Goal: Information Seeking & Learning: Check status

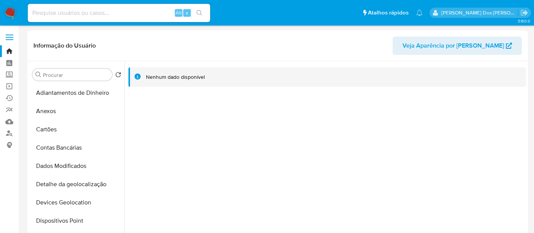
select select "10"
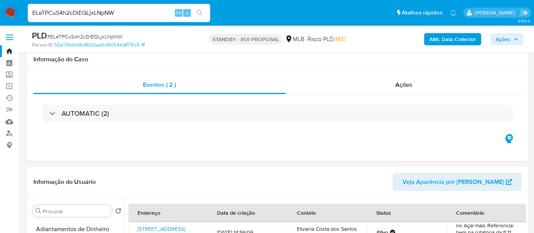
select select "10"
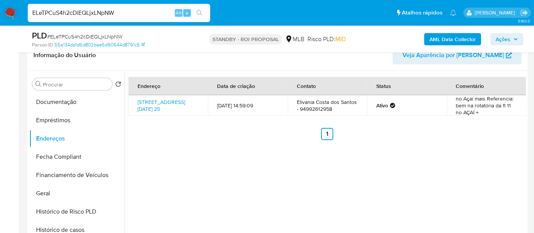
scroll to position [152, 0]
click at [61, 10] on input "ELeTPCuS4h2cDiEQLjxLNpNW" at bounding box center [119, 13] width 182 height 10
paste input "06JFkgPPCsrzT2nZD1KzaUHQ"
type input "06JFkgPPCsrzT2nZD1KzaUHQ"
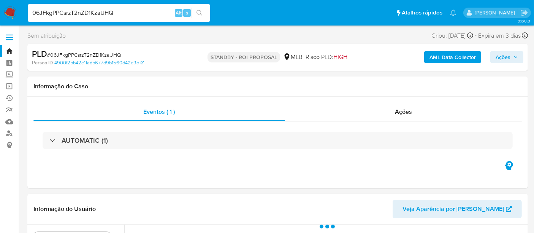
select select "10"
click at [117, 15] on input "06JFkgPPCsrzT2nZD1KzaUHQ" at bounding box center [119, 13] width 182 height 10
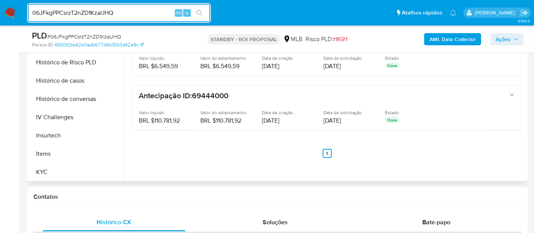
scroll to position [253, 0]
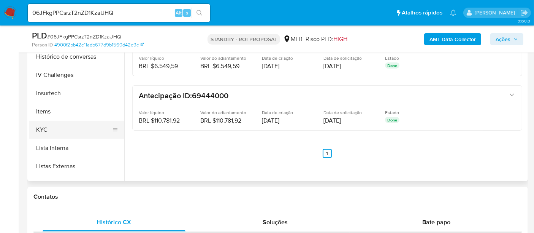
click at [45, 129] on button "KYC" at bounding box center [73, 129] width 89 height 18
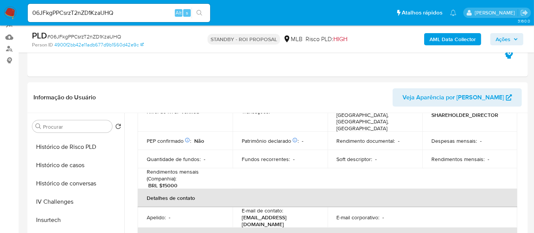
scroll to position [211, 0]
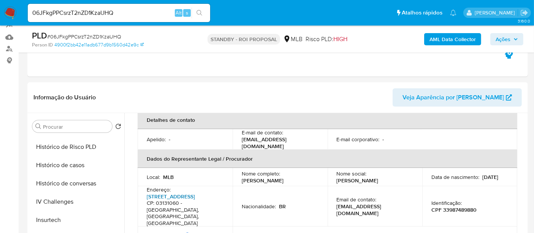
click at [167, 192] on link "Rua Santa Lina 251, Vila Prudente" at bounding box center [171, 196] width 48 height 8
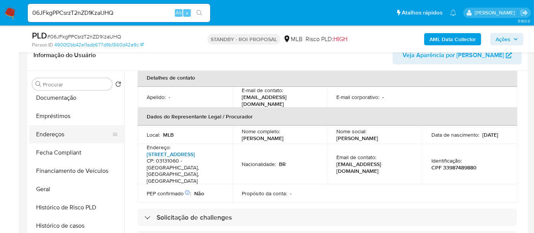
scroll to position [169, 0]
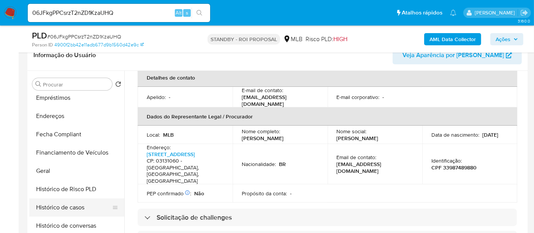
click at [74, 207] on button "Histórico de casos" at bounding box center [73, 207] width 89 height 18
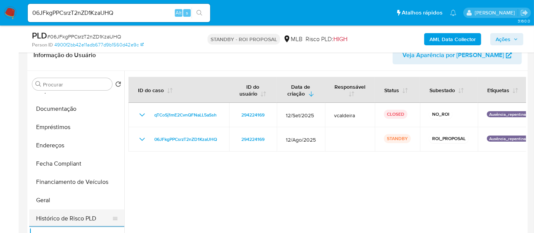
scroll to position [84, 0]
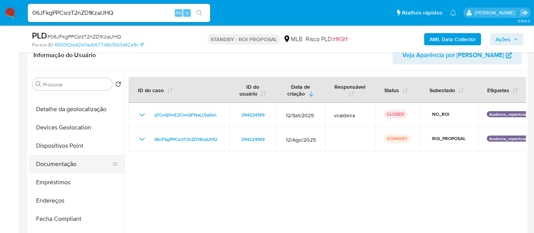
click at [73, 160] on button "Documentação" at bounding box center [73, 164] width 89 height 18
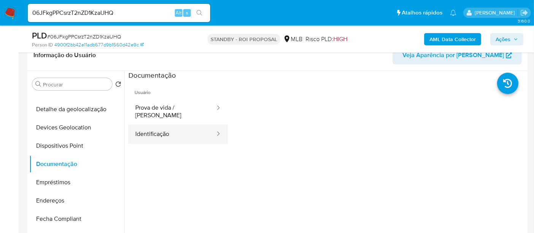
click at [167, 125] on button "Identificação" at bounding box center [171, 133] width 87 height 19
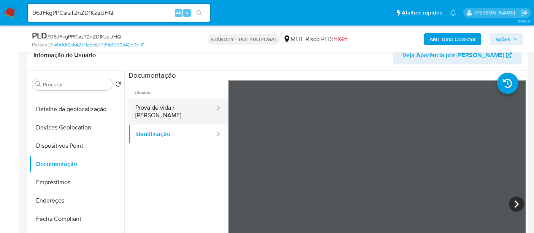
click at [182, 103] on button "Prova de vida / Selfie" at bounding box center [171, 111] width 87 height 26
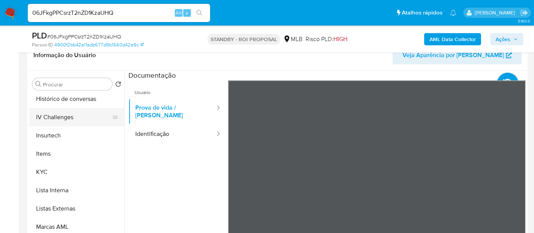
scroll to position [357, 0]
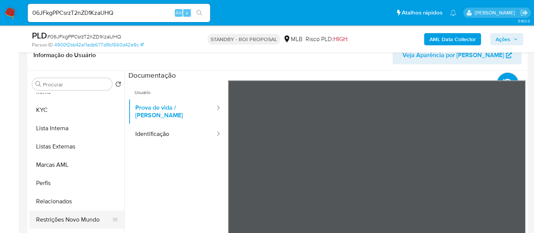
click at [90, 217] on button "Restrições Novo Mundo" at bounding box center [73, 219] width 89 height 18
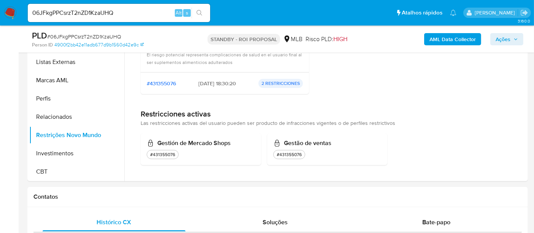
scroll to position [338, 0]
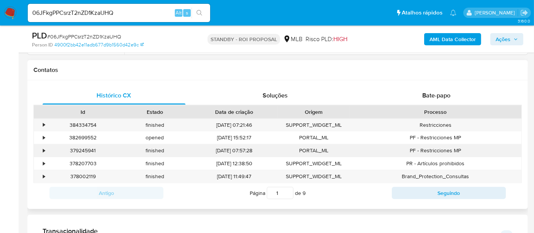
click at [44, 148] on div "•" at bounding box center [44, 150] width 2 height 7
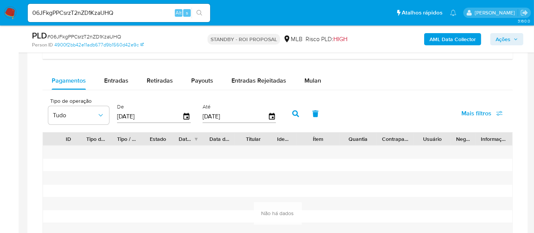
scroll to position [760, 0]
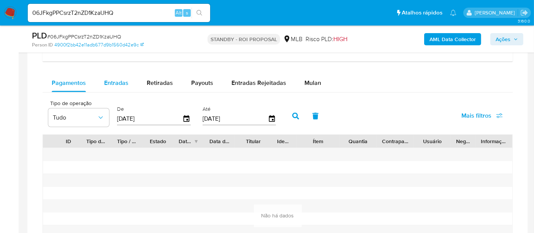
click at [118, 82] on span "Entradas" at bounding box center [116, 82] width 24 height 9
select select "10"
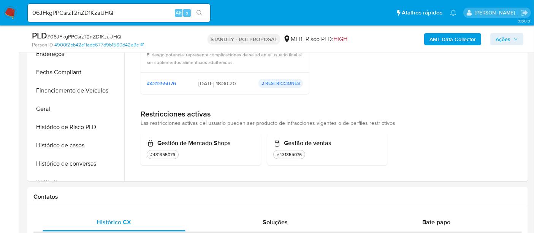
scroll to position [84, 0]
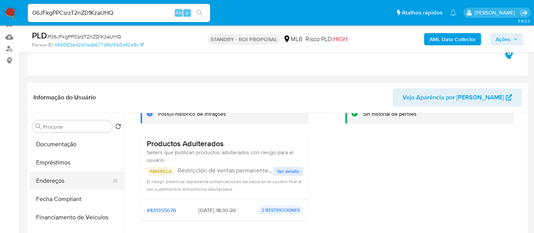
click at [55, 181] on button "Endereços" at bounding box center [73, 180] width 89 height 18
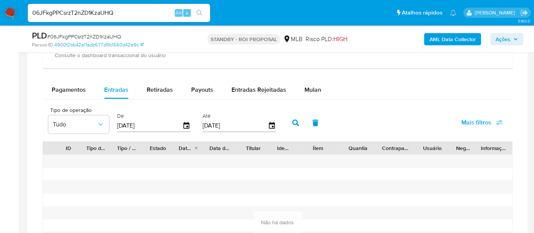
scroll to position [718, 0]
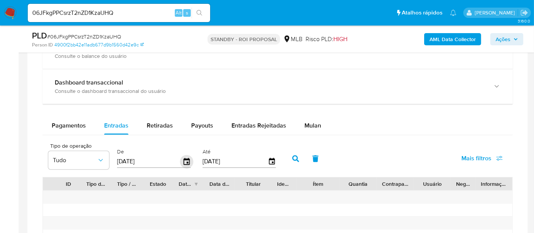
click at [186, 159] on icon "button" at bounding box center [186, 161] width 13 height 13
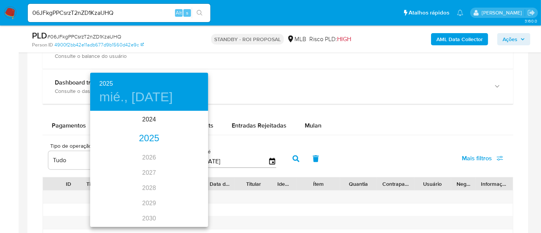
click at [153, 141] on div "2025" at bounding box center [149, 138] width 118 height 15
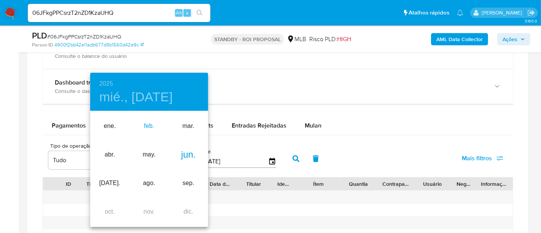
click at [144, 128] on div "feb." at bounding box center [148, 126] width 39 height 29
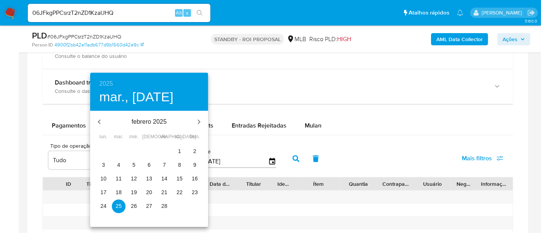
click at [179, 153] on p "1" at bounding box center [179, 151] width 3 height 8
type input "01/02/2025"
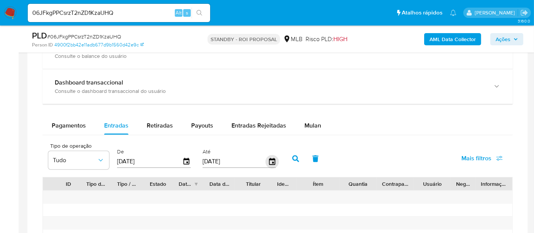
click at [269, 160] on icon "button" at bounding box center [272, 161] width 6 height 7
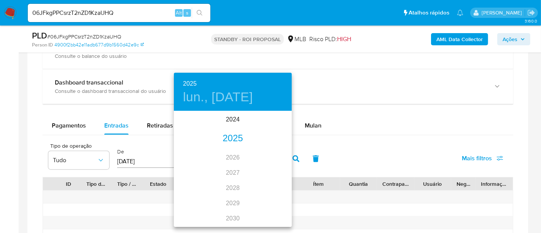
click at [236, 141] on div "2025" at bounding box center [233, 138] width 118 height 15
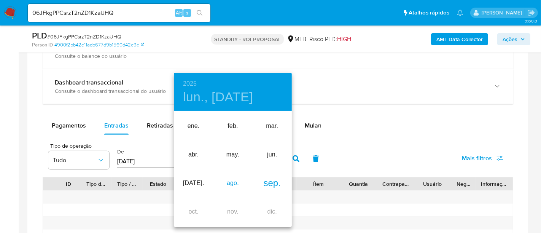
click at [232, 185] on div "ago." at bounding box center [232, 183] width 39 height 29
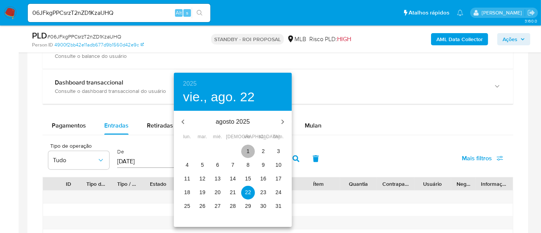
click at [244, 152] on span "1" at bounding box center [248, 151] width 14 height 8
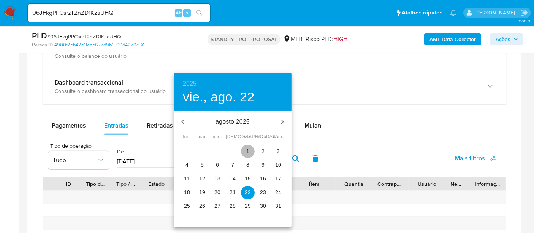
type input "01/08/2025"
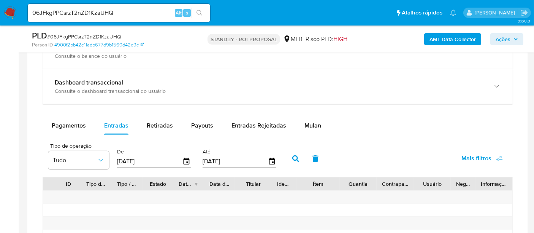
click at [465, 158] on span "Mais filtros" at bounding box center [476, 158] width 30 height 18
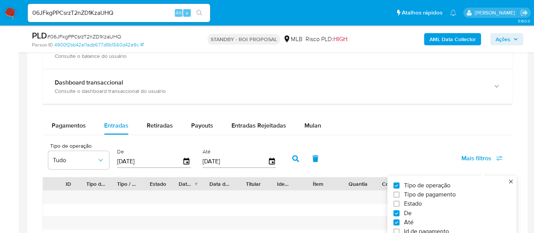
click at [407, 200] on span "Estado" at bounding box center [413, 204] width 18 height 8
click at [399, 201] on input "Estado" at bounding box center [396, 204] width 6 height 6
checkbox input "true"
type input "01/02/2025"
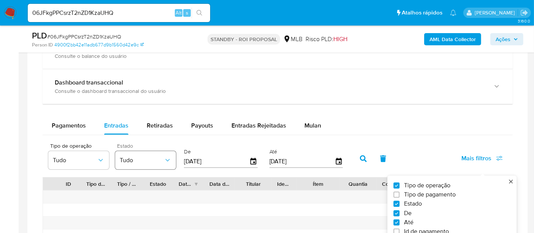
click at [152, 158] on span "Tudo" at bounding box center [142, 160] width 44 height 8
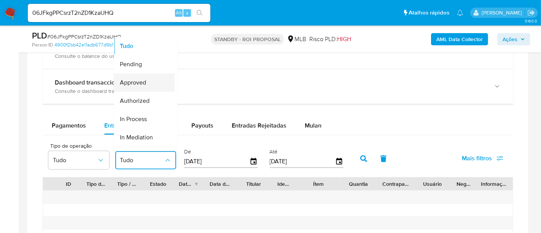
click at [146, 83] on span "Approved" at bounding box center [133, 83] width 26 height 8
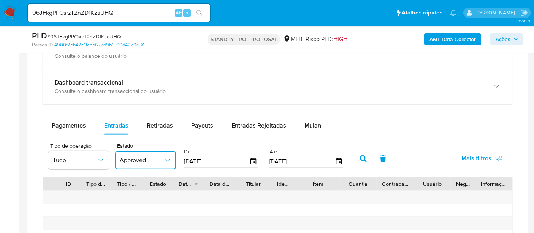
click at [363, 159] on icon "button" at bounding box center [363, 158] width 7 height 7
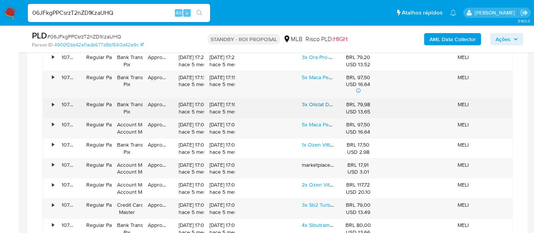
click at [321, 103] on link "3x Olistat Detox 60caps Potente Ewagrecedor Natural Envio Já" at bounding box center [376, 104] width 149 height 8
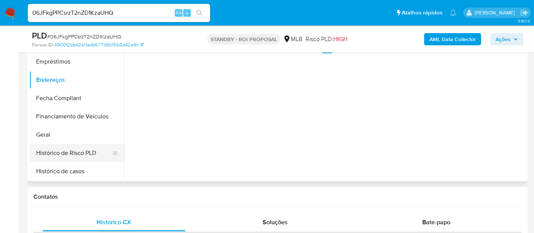
scroll to position [146, 0]
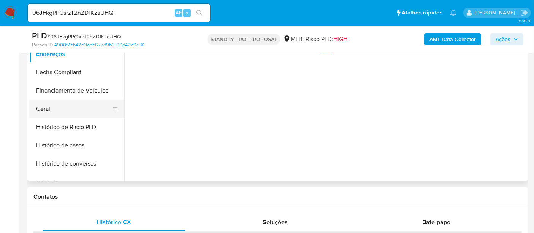
click at [41, 109] on button "Geral" at bounding box center [73, 109] width 89 height 18
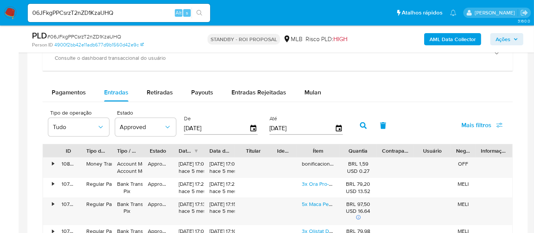
scroll to position [760, 0]
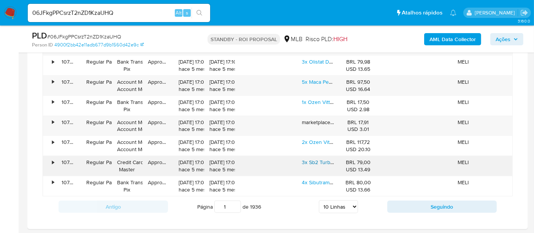
click at [307, 162] on link "3x Sb2 Turbo 60 Cápsulas Original - Envio Rápido" at bounding box center [360, 162] width 117 height 8
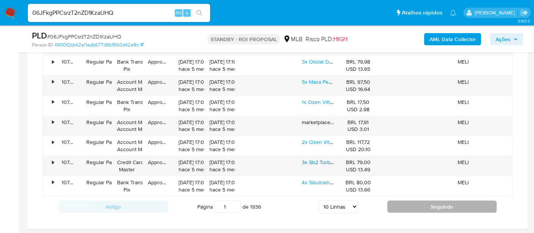
click at [403, 200] on button "Seguindo" at bounding box center [441, 206] width 109 height 12
type input "2"
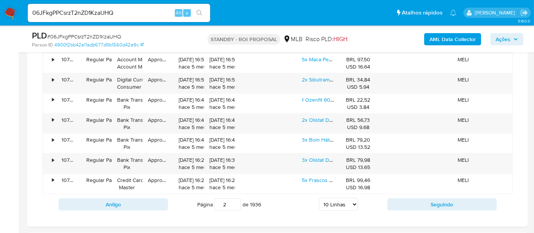
scroll to position [713, 0]
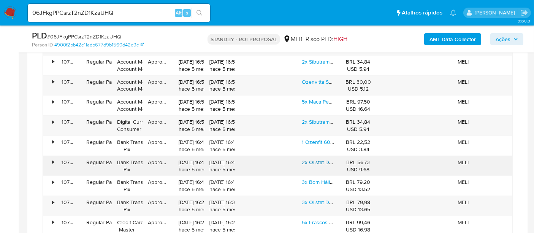
click at [316, 159] on link "2x Olistat Detox 120 Caps Envio Rapido Frete Grátis Olistate" at bounding box center [373, 162] width 142 height 8
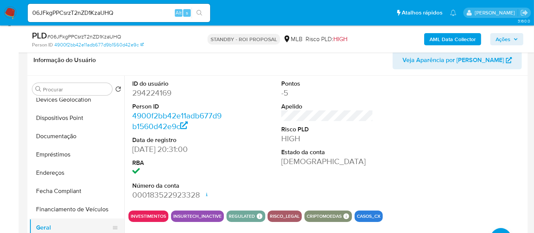
scroll to position [104, 0]
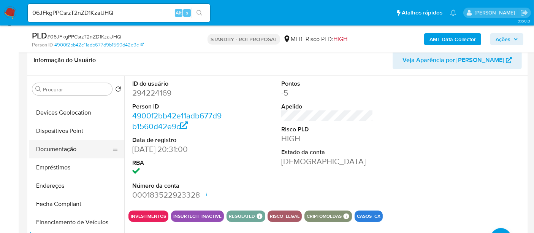
click at [72, 152] on button "Documentação" at bounding box center [73, 149] width 89 height 18
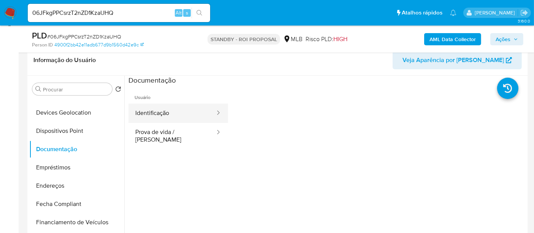
click at [177, 117] on button "Identificação" at bounding box center [171, 112] width 87 height 19
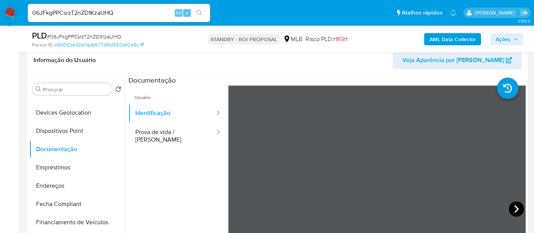
click at [511, 208] on icon at bounding box center [516, 208] width 15 height 15
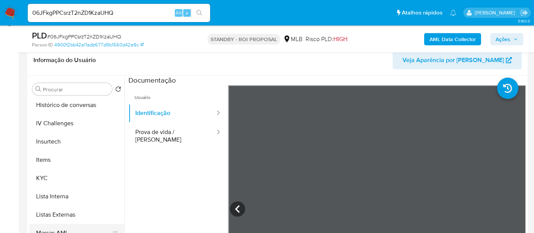
scroll to position [357, 0]
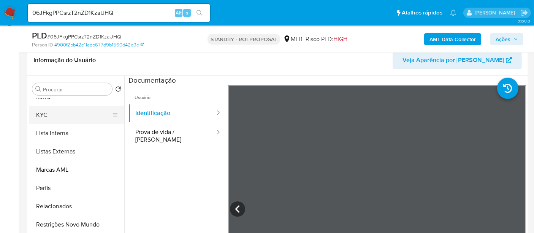
click at [44, 114] on button "KYC" at bounding box center [73, 115] width 89 height 18
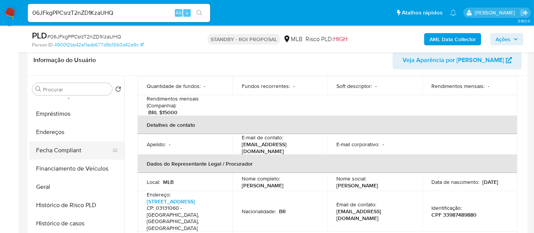
scroll to position [146, 0]
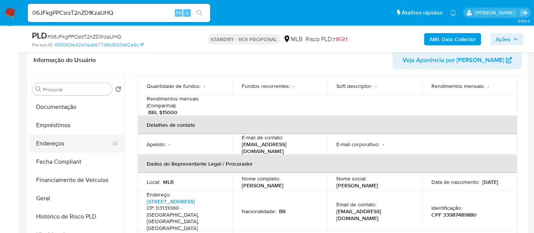
click at [59, 146] on button "Endereços" at bounding box center [73, 143] width 89 height 18
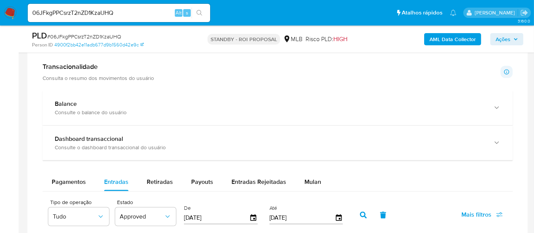
scroll to position [544, 0]
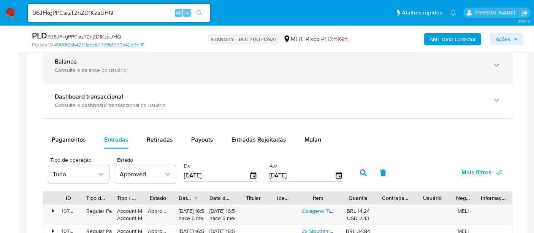
click at [283, 78] on div "Balance Consulte o balance do usuário" at bounding box center [278, 65] width 470 height 35
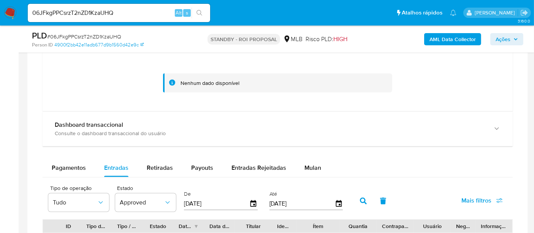
scroll to position [586, 0]
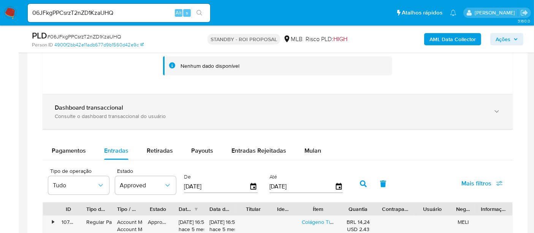
click at [261, 114] on div "Consulte o dashboard transaccional do usuário" at bounding box center [270, 116] width 431 height 7
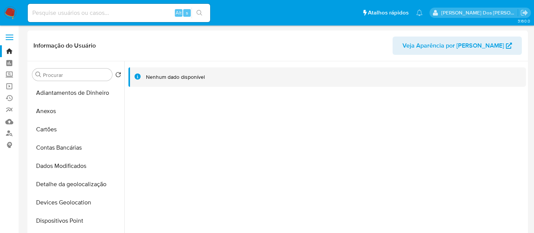
select select "10"
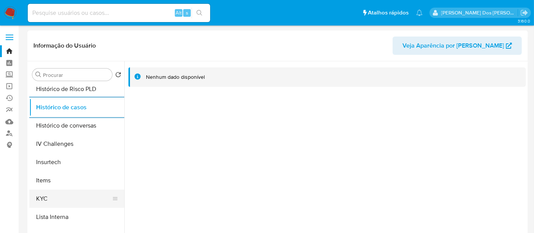
scroll to position [338, 0]
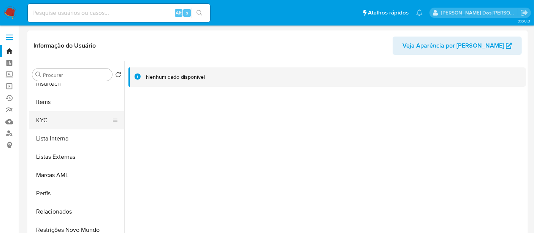
click at [44, 120] on button "KYC" at bounding box center [73, 120] width 89 height 18
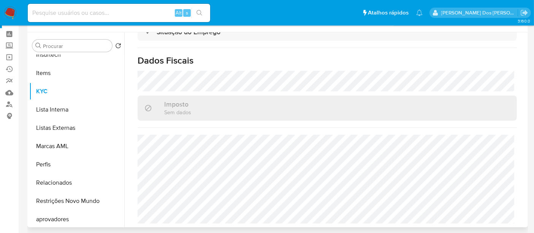
scroll to position [42, 0]
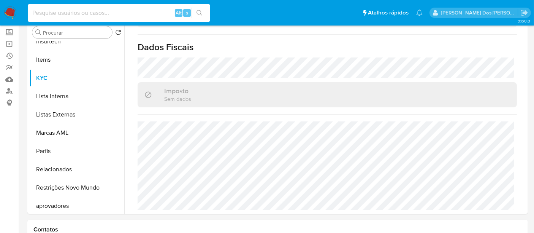
click at [111, 16] on input at bounding box center [119, 13] width 182 height 10
type input "r"
type input "[EMAIL_ADDRESS][DOMAIN_NAME]"
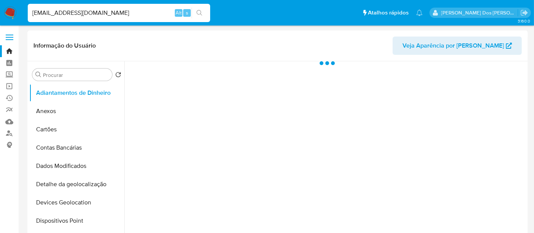
select select "10"
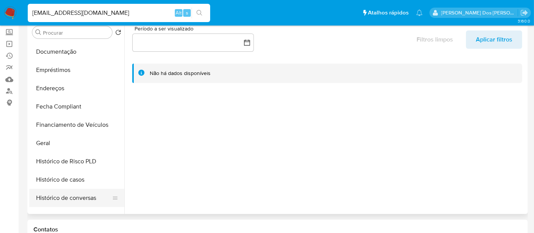
scroll to position [211, 0]
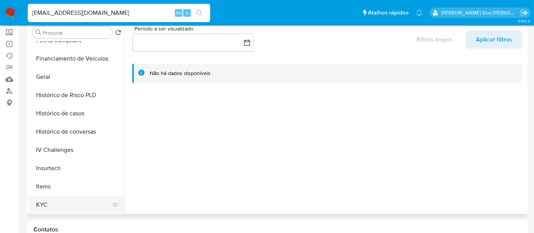
click at [41, 204] on button "KYC" at bounding box center [73, 204] width 89 height 18
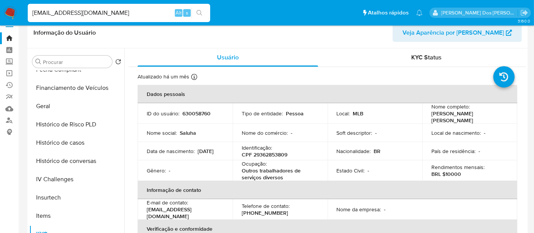
scroll to position [0, 0]
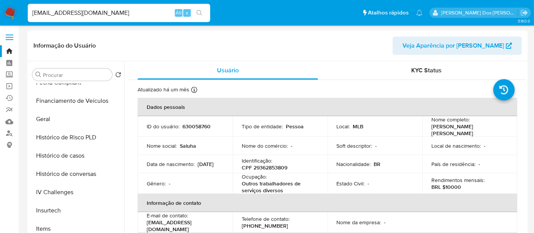
click at [107, 16] on input "[EMAIL_ADDRESS][DOMAIN_NAME]" at bounding box center [119, 13] width 182 height 10
type input "[EMAIL_ADDRESS][DOMAIN_NAME]"
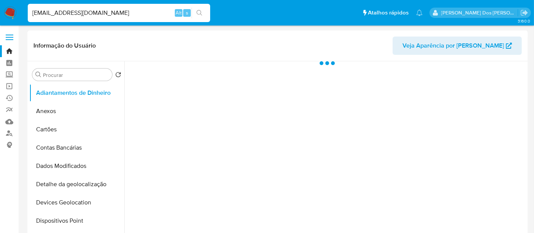
select select "10"
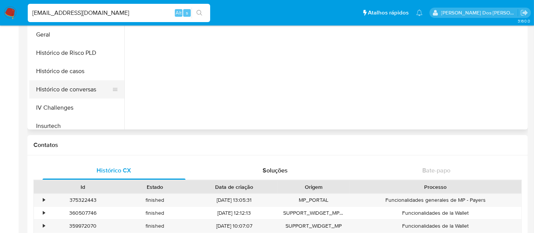
scroll to position [211, 0]
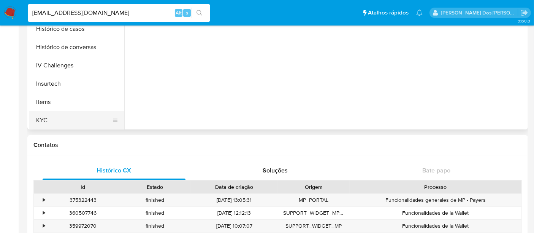
click at [41, 116] on button "KYC" at bounding box center [73, 120] width 89 height 18
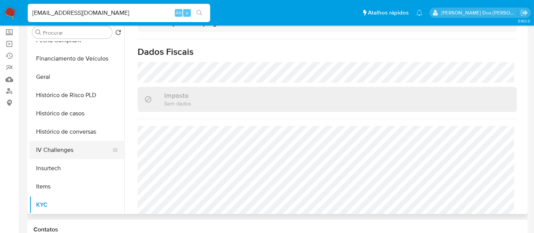
scroll to position [84, 0]
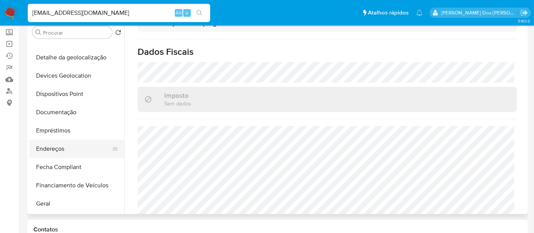
click at [60, 149] on button "Endereços" at bounding box center [73, 148] width 89 height 18
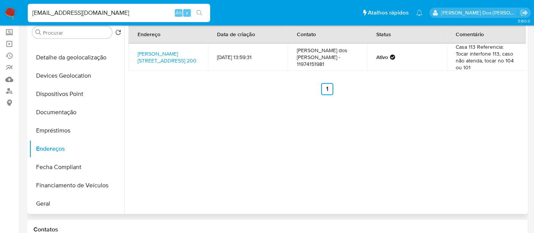
scroll to position [0, 0]
